Goal: Transaction & Acquisition: Obtain resource

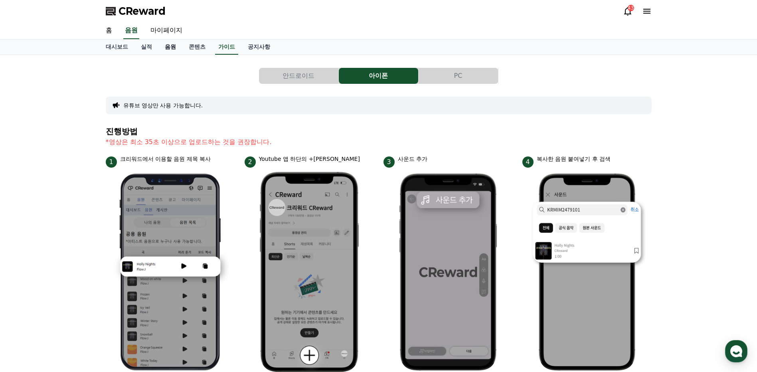
click at [172, 48] on link "음원" at bounding box center [170, 46] width 24 height 15
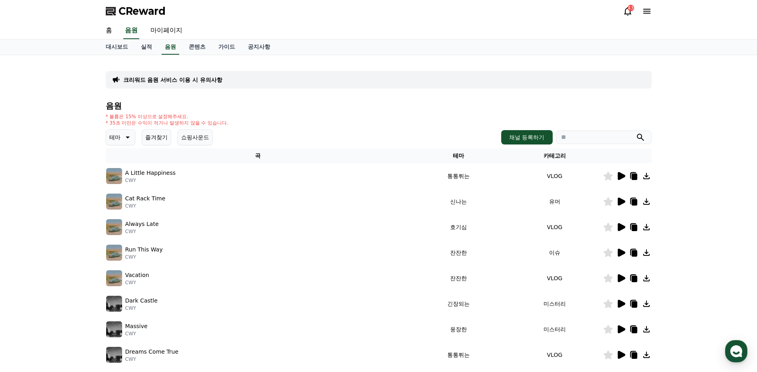
click at [128, 135] on icon at bounding box center [127, 137] width 10 height 10
click at [126, 183] on button "감동적인" at bounding box center [121, 183] width 29 height 18
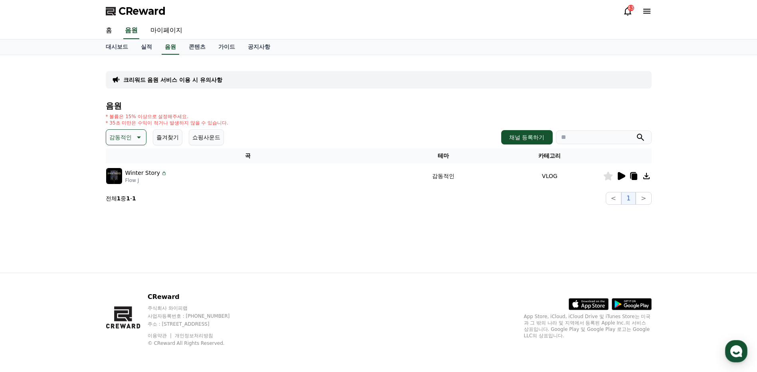
click at [618, 176] on icon at bounding box center [622, 176] width 8 height 8
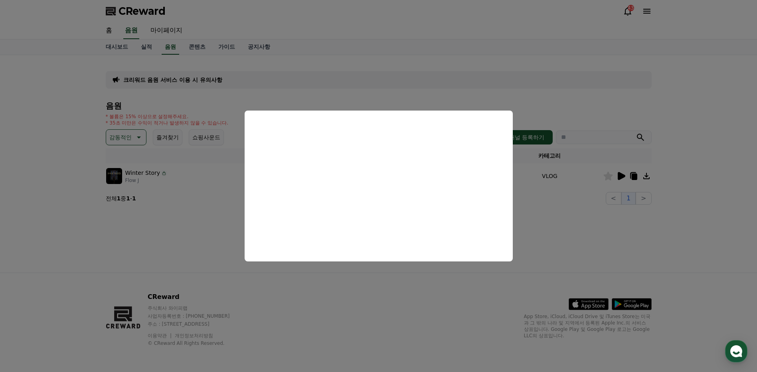
click at [138, 136] on button "close modal" at bounding box center [378, 186] width 757 height 372
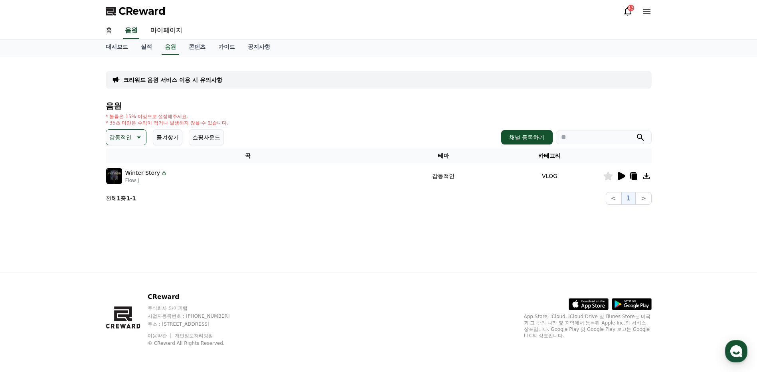
click at [138, 136] on icon at bounding box center [138, 137] width 10 height 10
click at [126, 182] on button "잔잔한" at bounding box center [118, 181] width 23 height 18
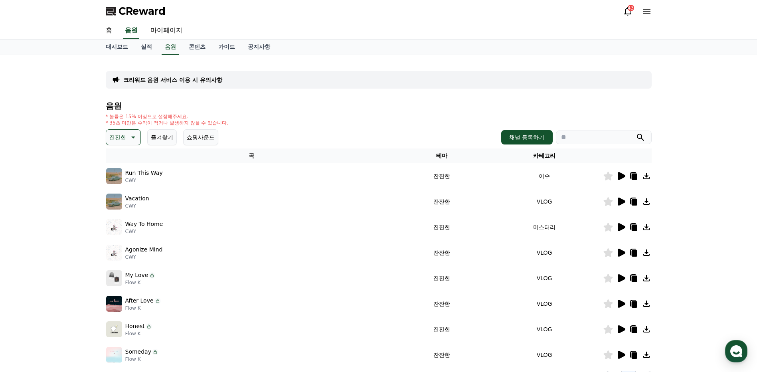
click at [620, 175] on icon at bounding box center [622, 176] width 8 height 8
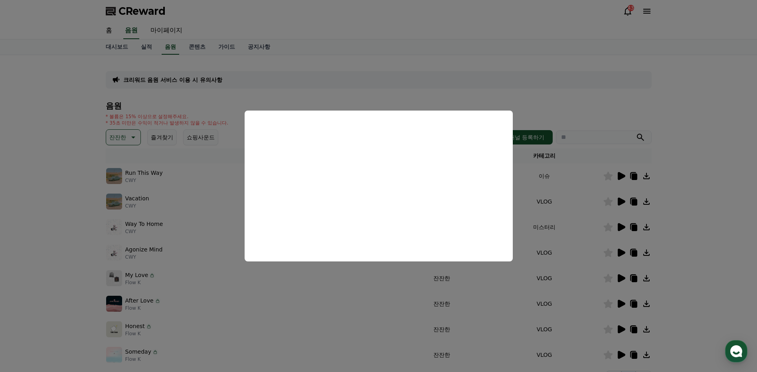
click at [706, 197] on button "close modal" at bounding box center [378, 186] width 757 height 372
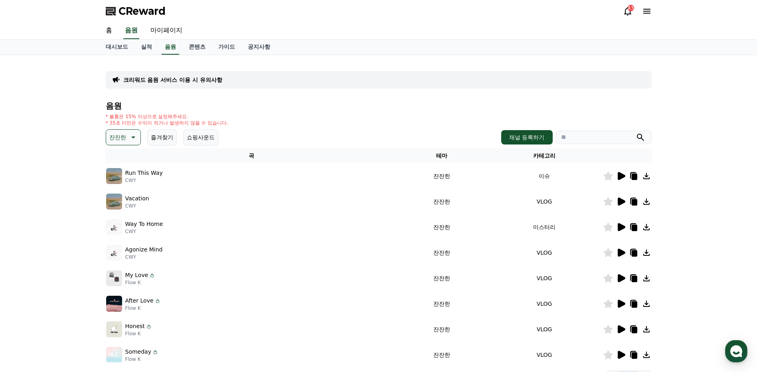
click at [620, 280] on icon at bounding box center [622, 278] width 8 height 8
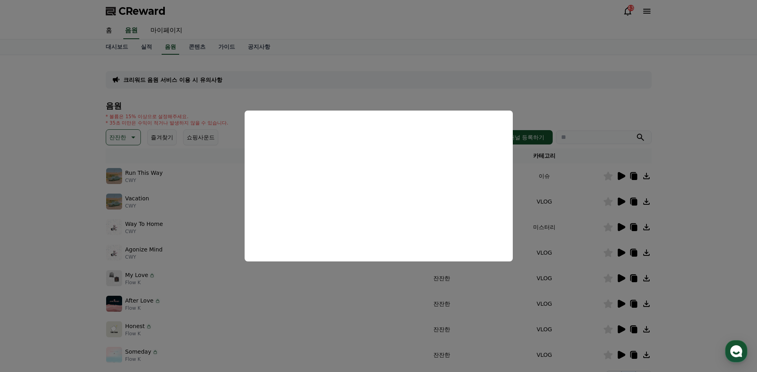
click at [702, 272] on button "close modal" at bounding box center [378, 186] width 757 height 372
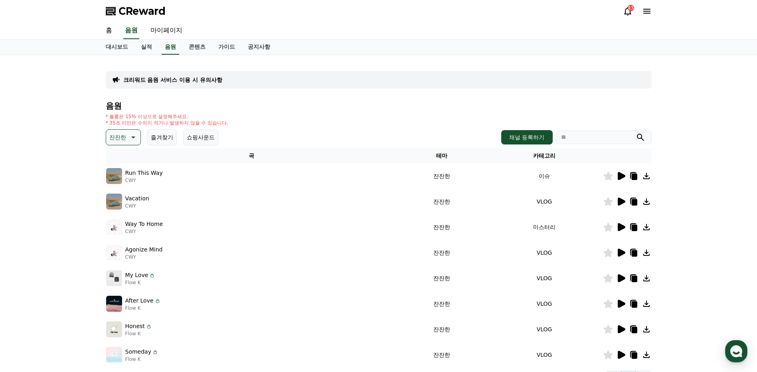
click at [648, 280] on icon at bounding box center [647, 278] width 10 height 10
